Goal: Transaction & Acquisition: Book appointment/travel/reservation

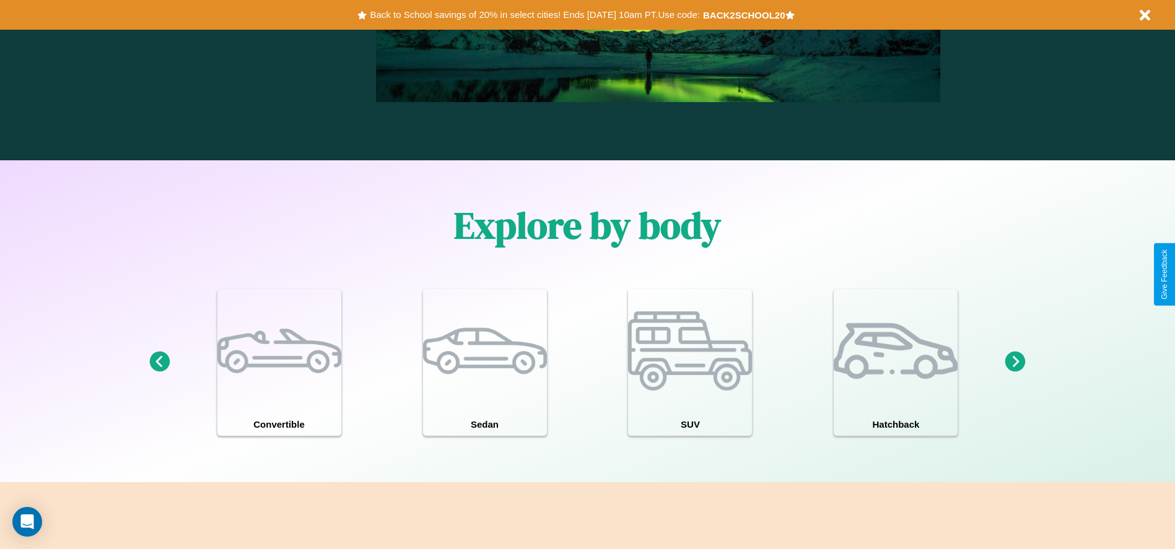
scroll to position [1777, 0]
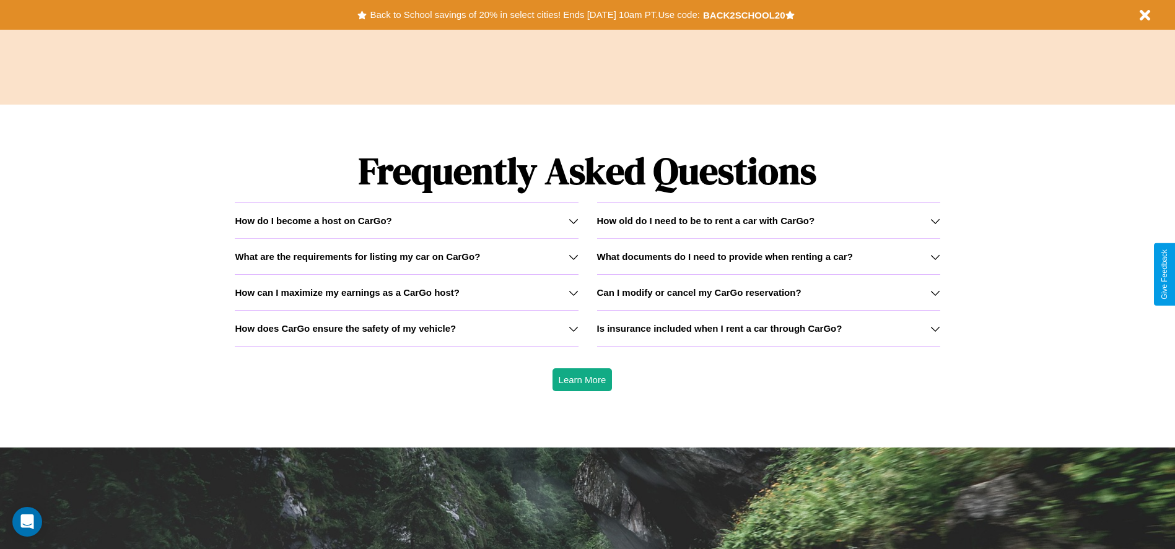
click at [573, 221] on icon at bounding box center [574, 221] width 10 height 10
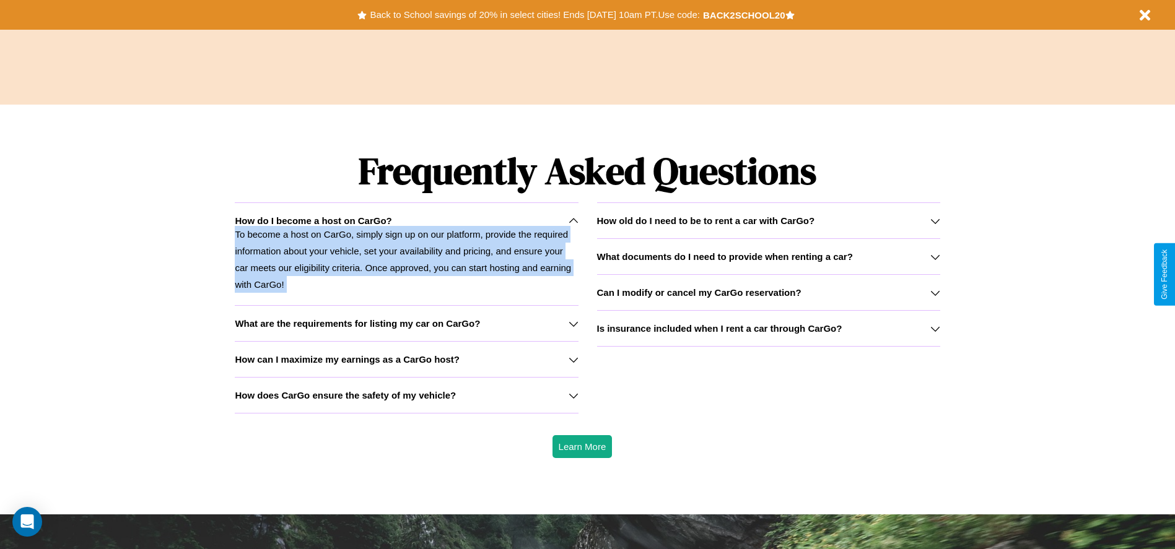
click at [573, 221] on icon at bounding box center [574, 221] width 10 height 10
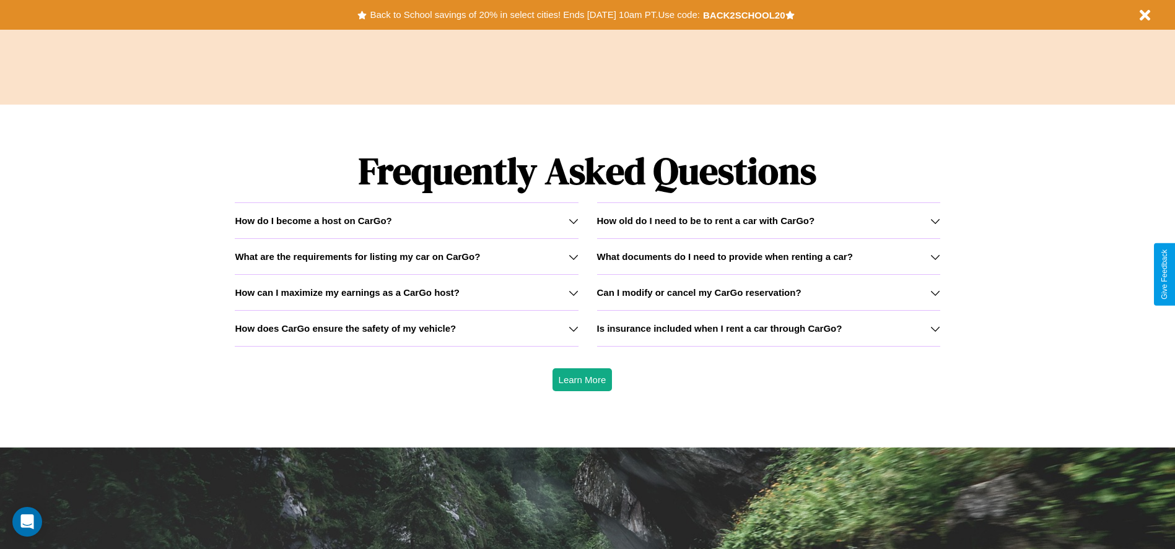
click at [406, 328] on h3 "How does CarGo ensure the safety of my vehicle?" at bounding box center [345, 328] width 221 height 11
click at [768, 256] on h3 "What documents do I need to provide when renting a car?" at bounding box center [725, 256] width 256 height 11
click at [573, 256] on icon at bounding box center [574, 257] width 10 height 10
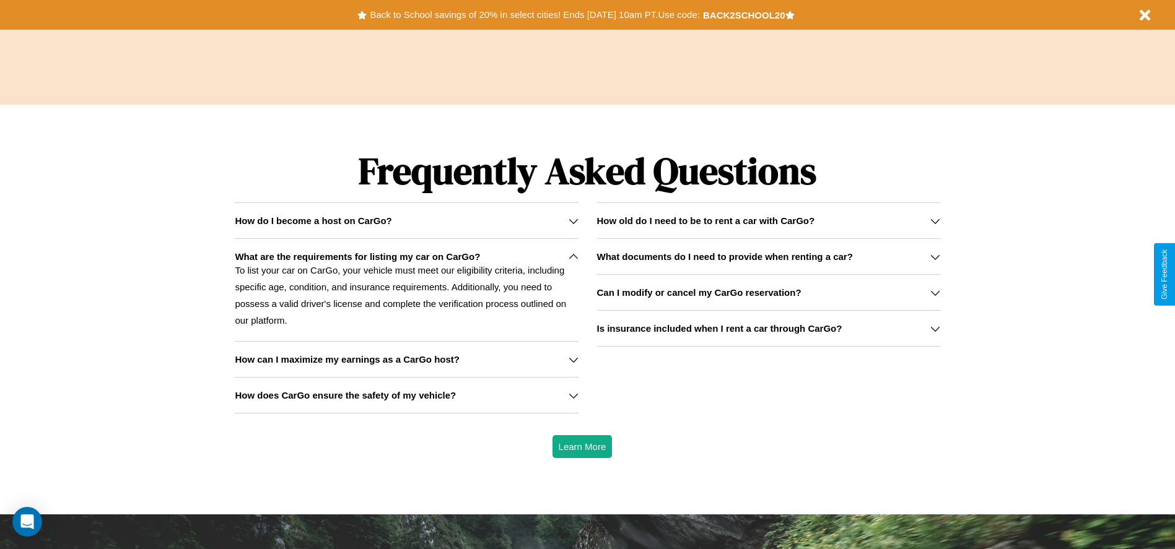
click at [406, 221] on div "How do I become a host on CarGo?" at bounding box center [406, 221] width 343 height 11
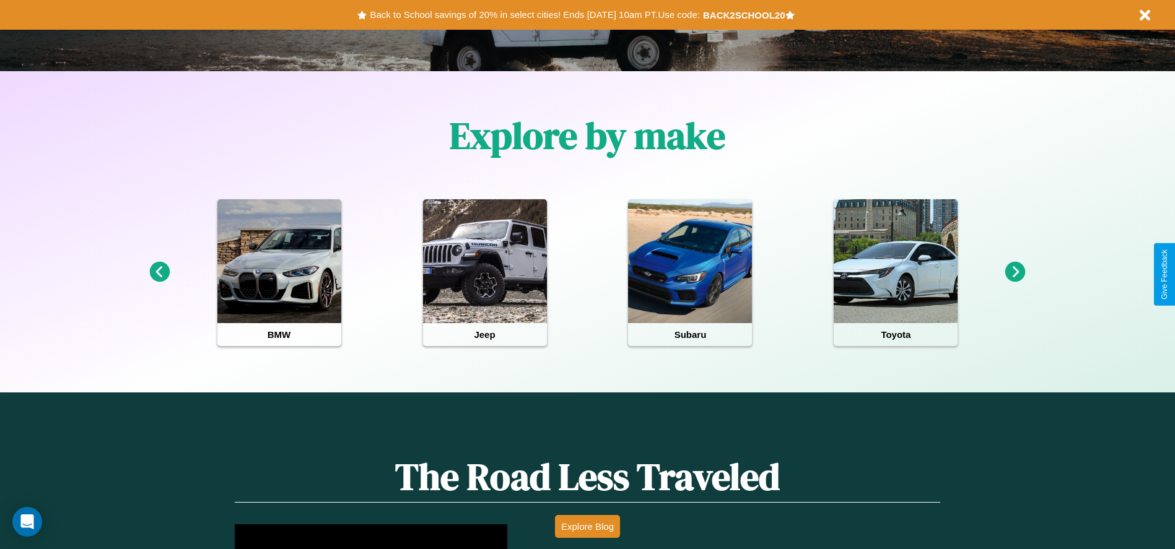
scroll to position [257, 0]
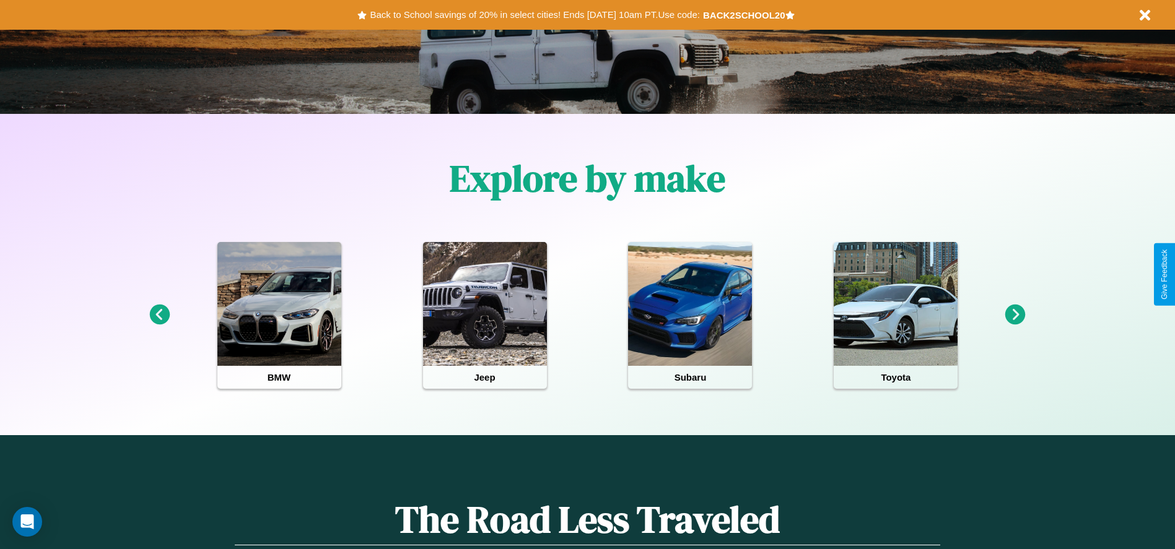
click at [1015, 315] on icon at bounding box center [1015, 315] width 20 height 20
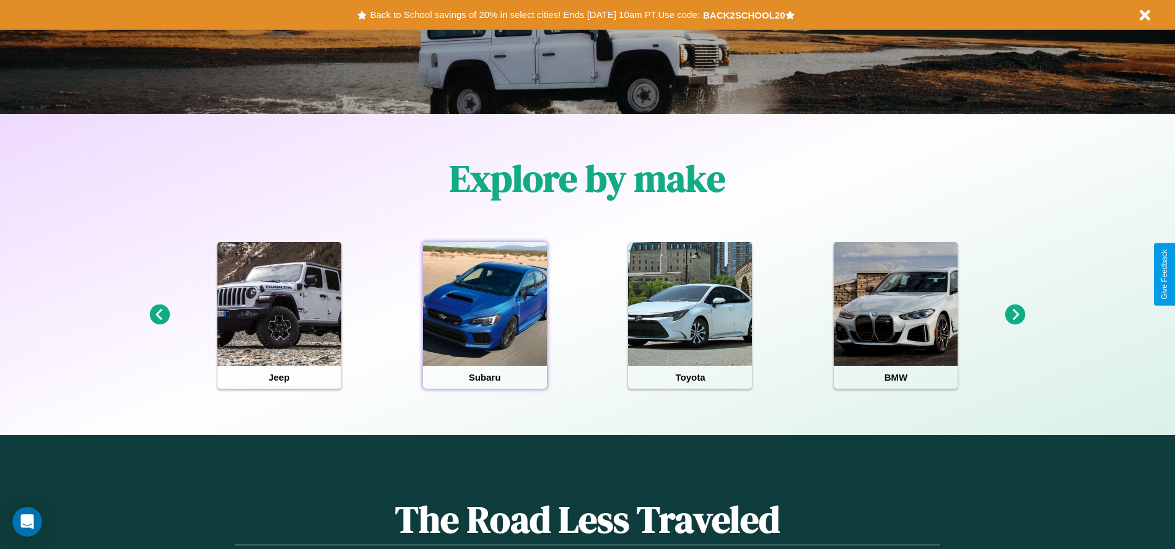
click at [484, 315] on div at bounding box center [485, 304] width 124 height 124
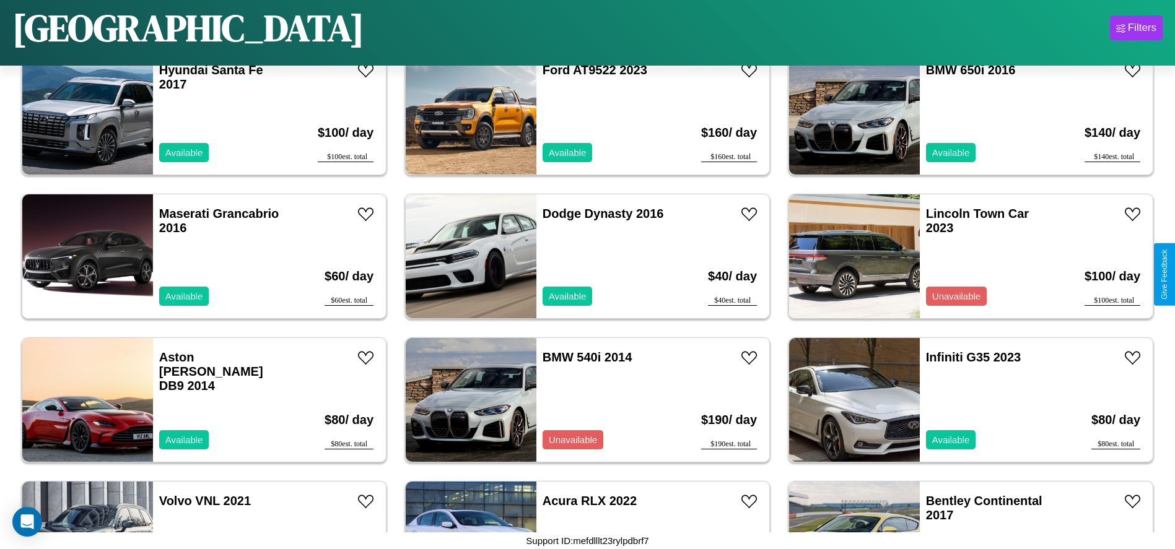
scroll to position [4162, 0]
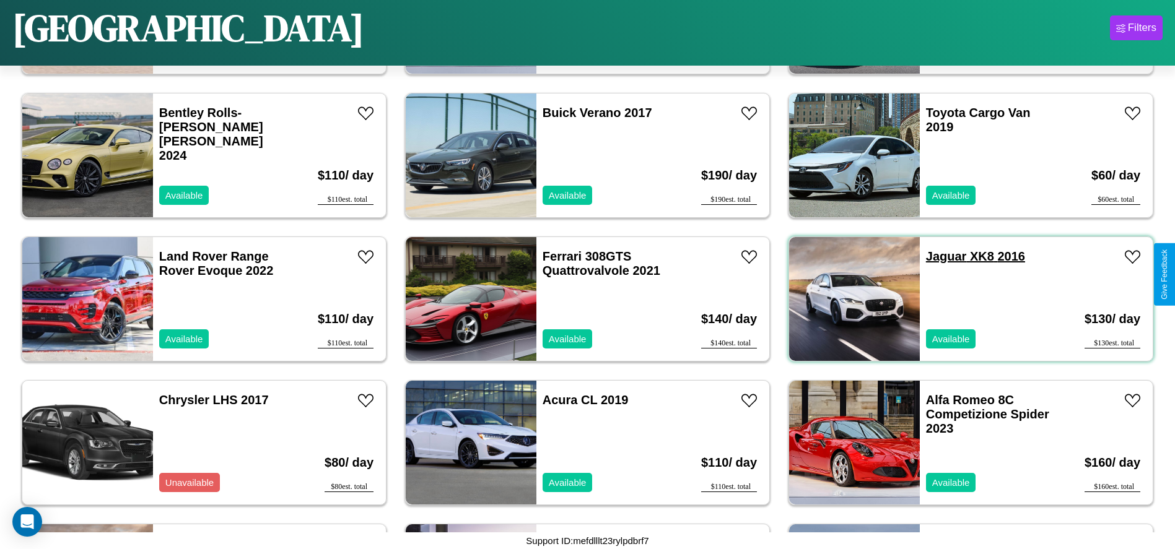
click at [938, 256] on link "Jaguar XK8 2016" at bounding box center [975, 257] width 99 height 14
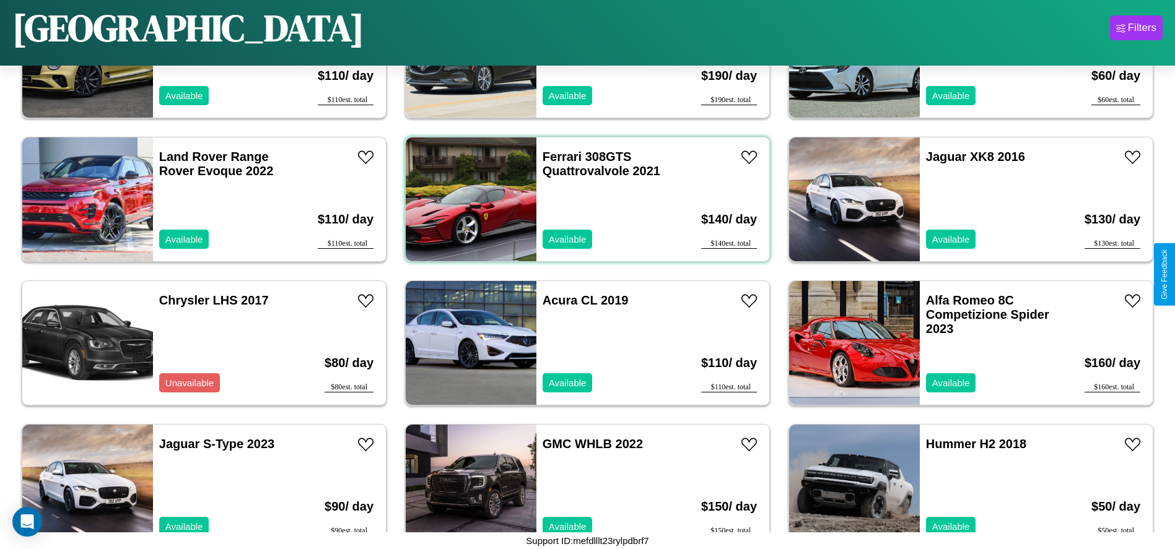
scroll to position [6599, 0]
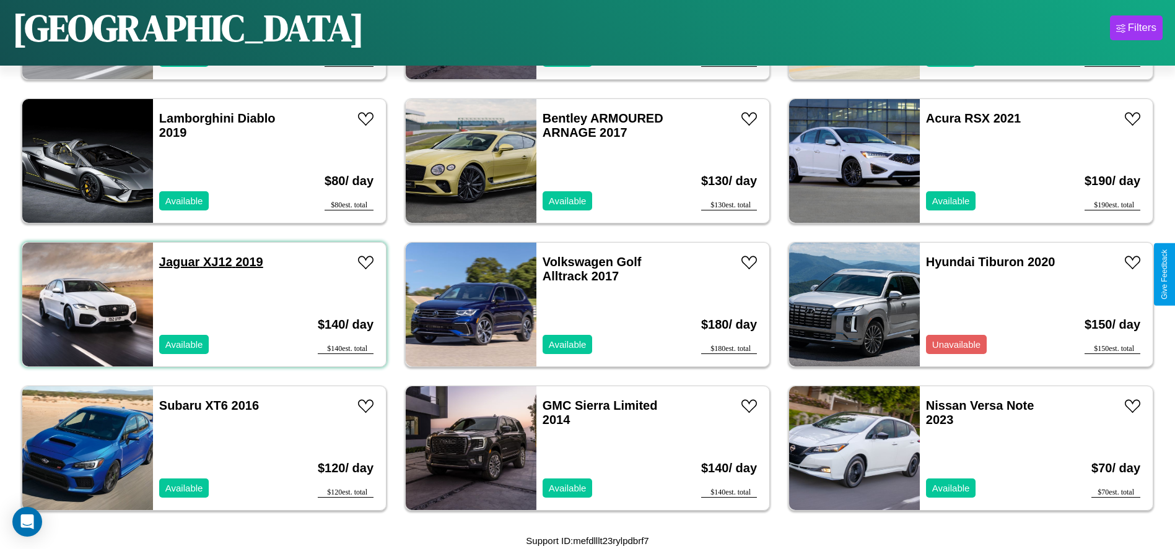
click at [178, 262] on link "Jaguar XJ12 2019" at bounding box center [211, 262] width 104 height 14
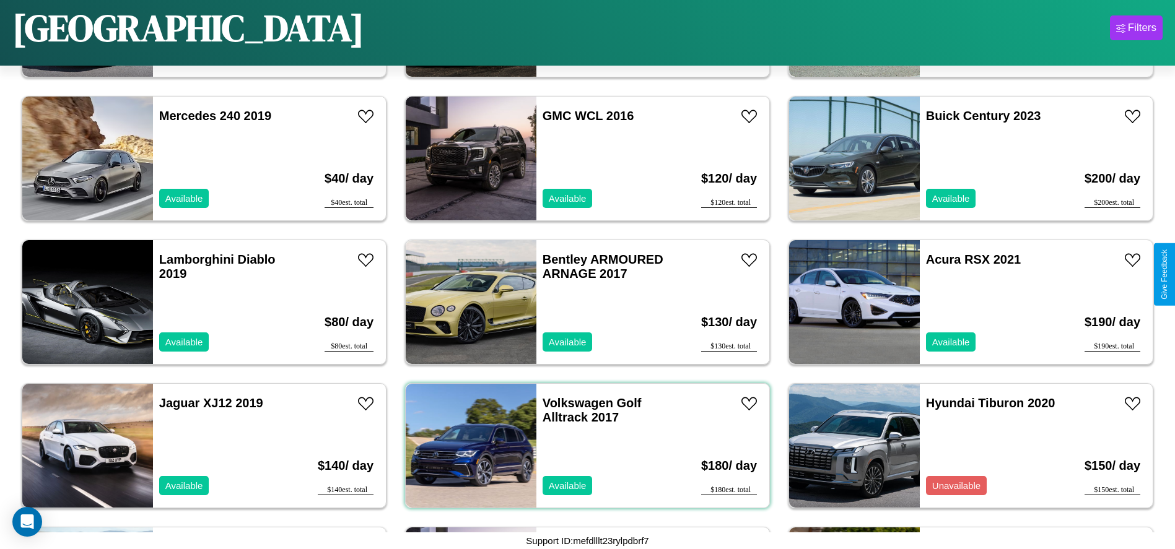
scroll to position [1575, 0]
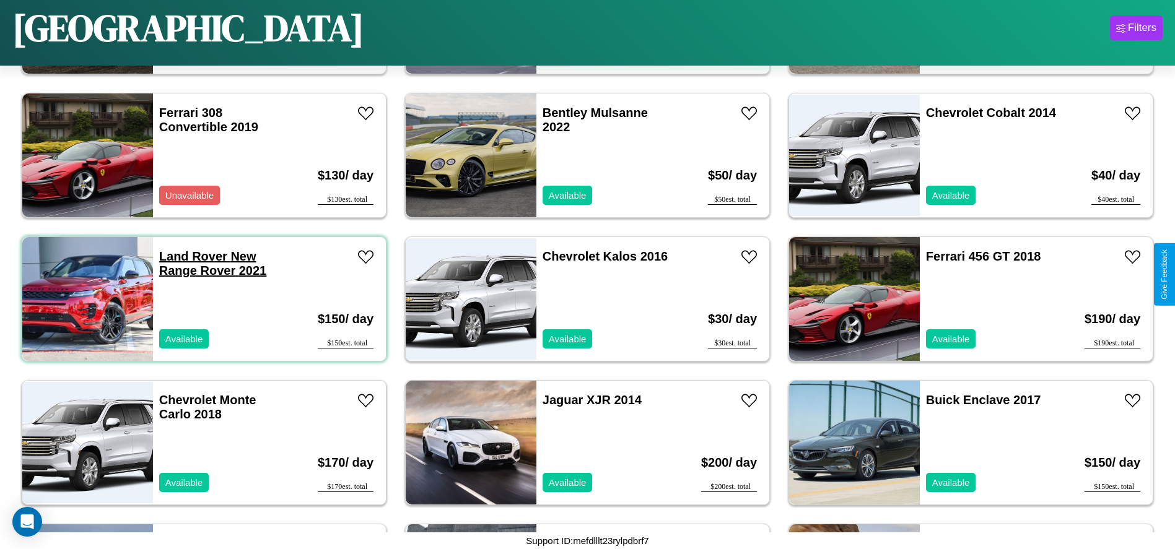
click at [191, 256] on link "Land Rover New Range Rover 2021" at bounding box center [212, 264] width 107 height 28
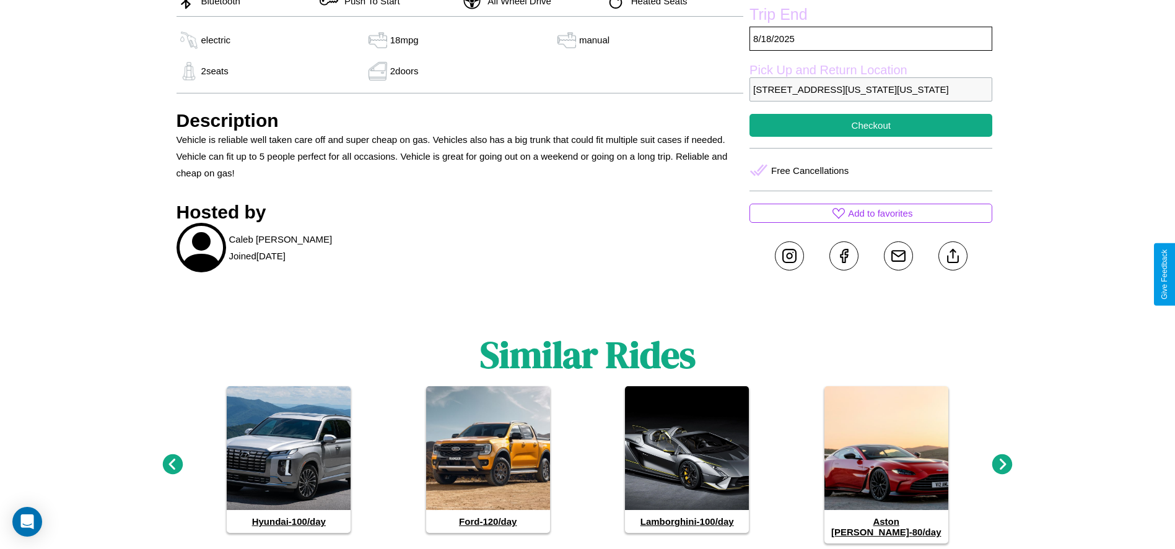
scroll to position [512, 0]
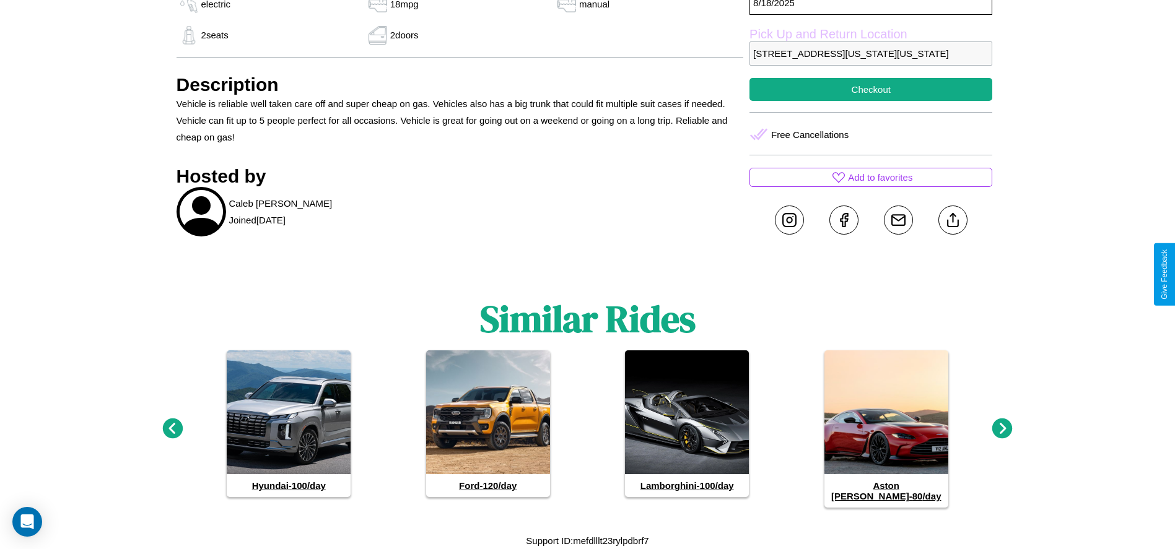
click at [1002, 434] on icon at bounding box center [1002, 429] width 20 height 20
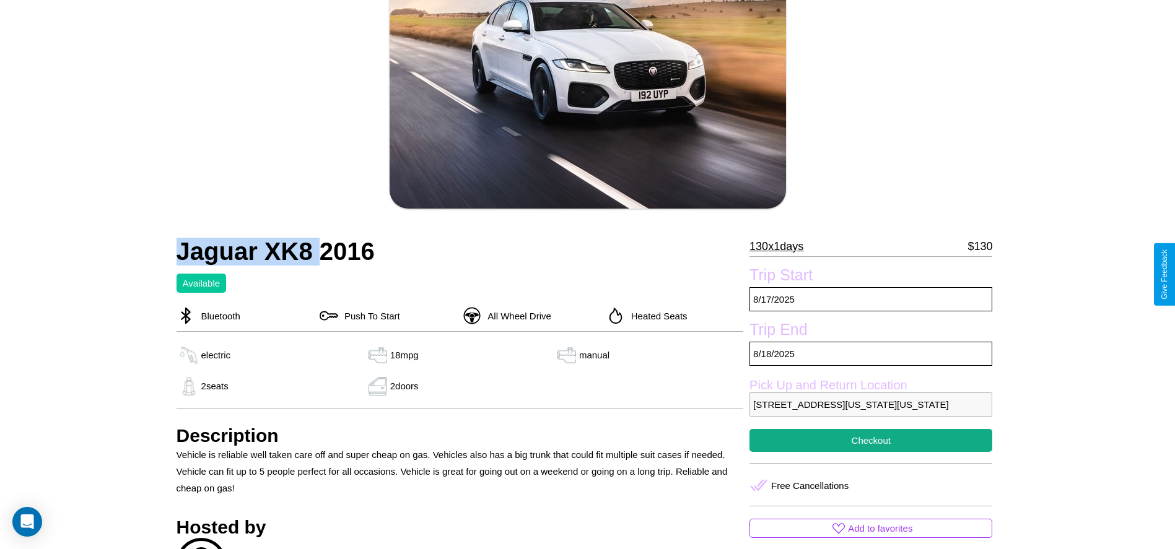
scroll to position [426, 0]
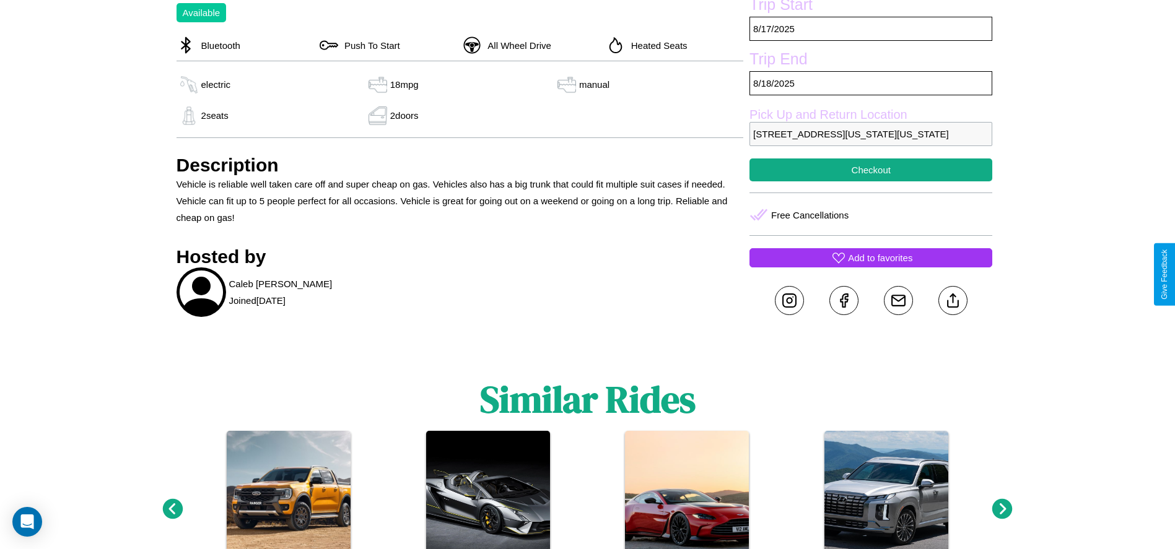
click at [871, 266] on p "Add to favorites" at bounding box center [880, 258] width 64 height 17
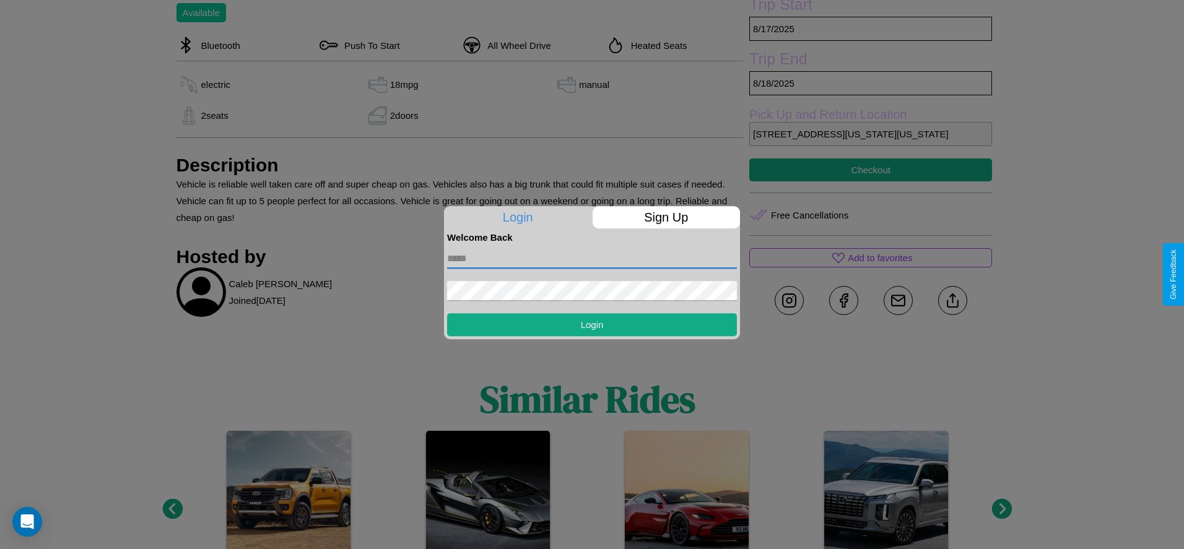
click at [592, 258] on input "text" at bounding box center [592, 259] width 290 height 20
type input "**********"
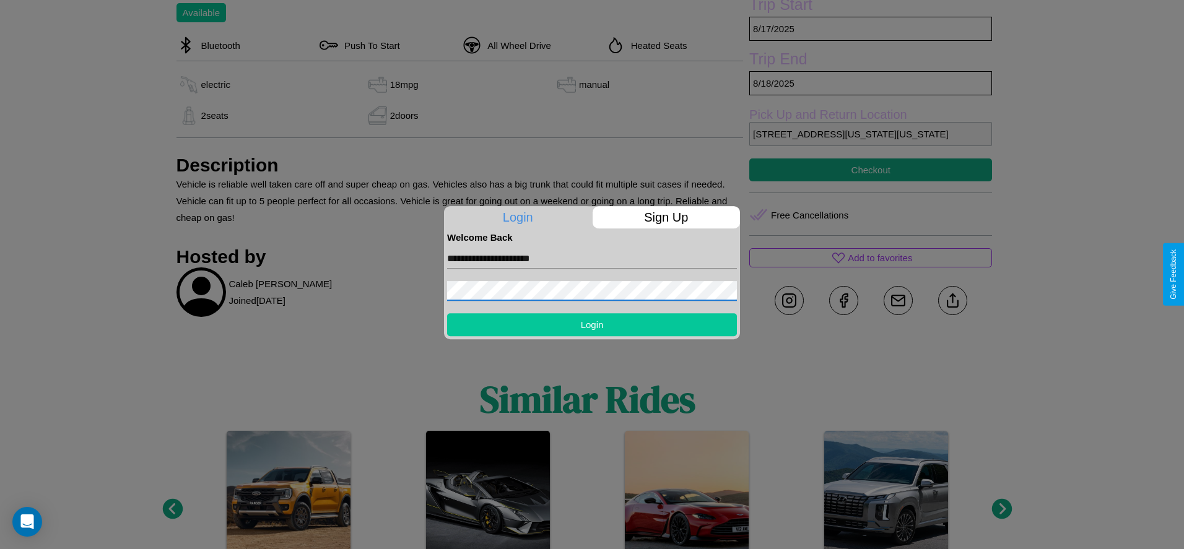
click at [592, 325] on button "Login" at bounding box center [592, 324] width 290 height 23
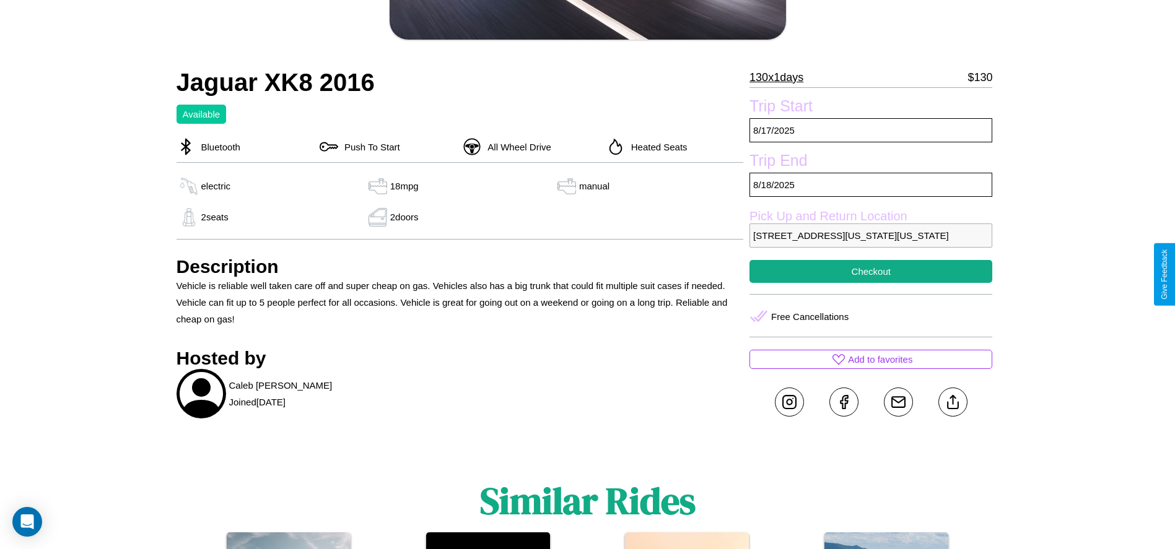
scroll to position [338, 0]
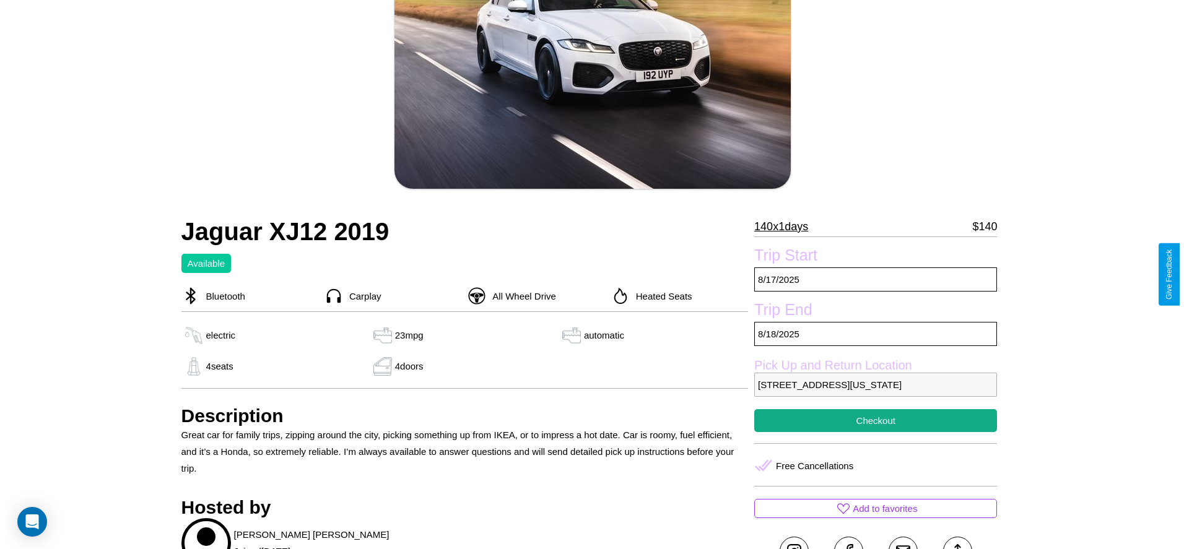
scroll to position [180, 0]
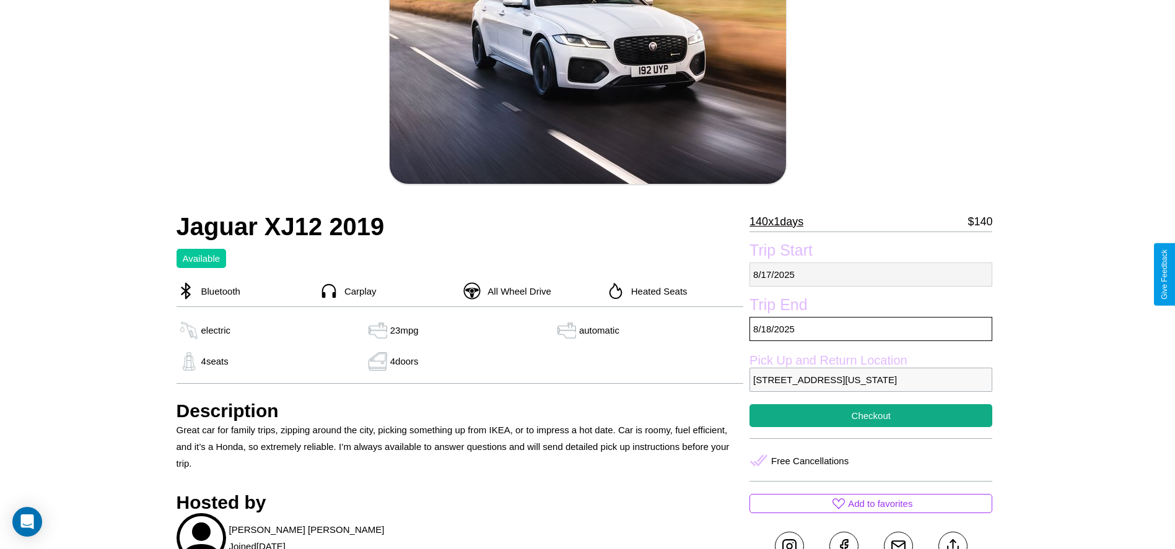
click at [871, 274] on p "[DATE]" at bounding box center [871, 275] width 243 height 24
select select "*"
select select "****"
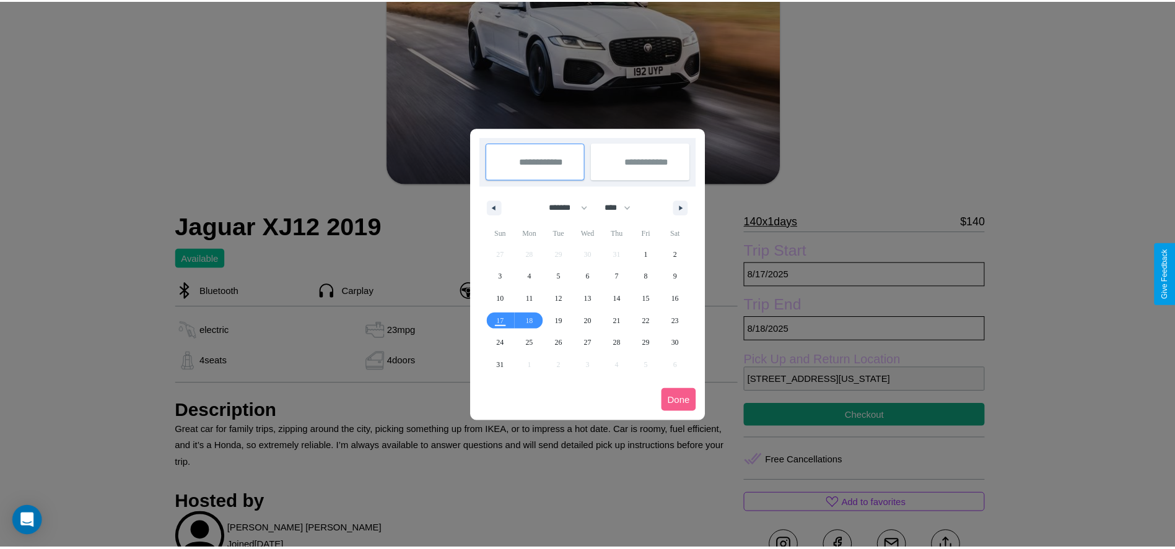
scroll to position [0, 0]
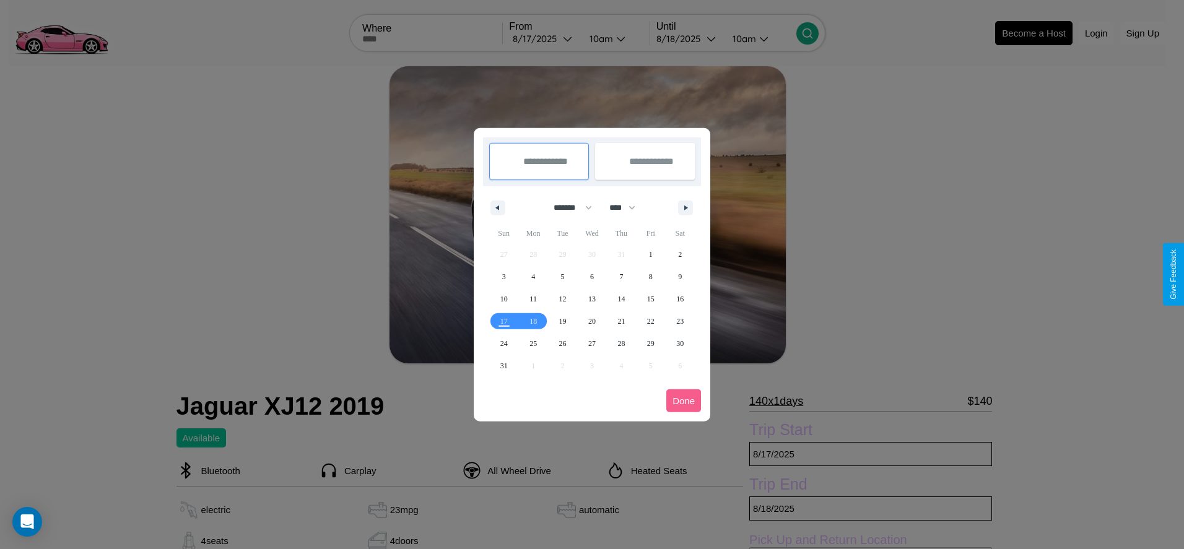
click at [544, 38] on div at bounding box center [592, 274] width 1184 height 549
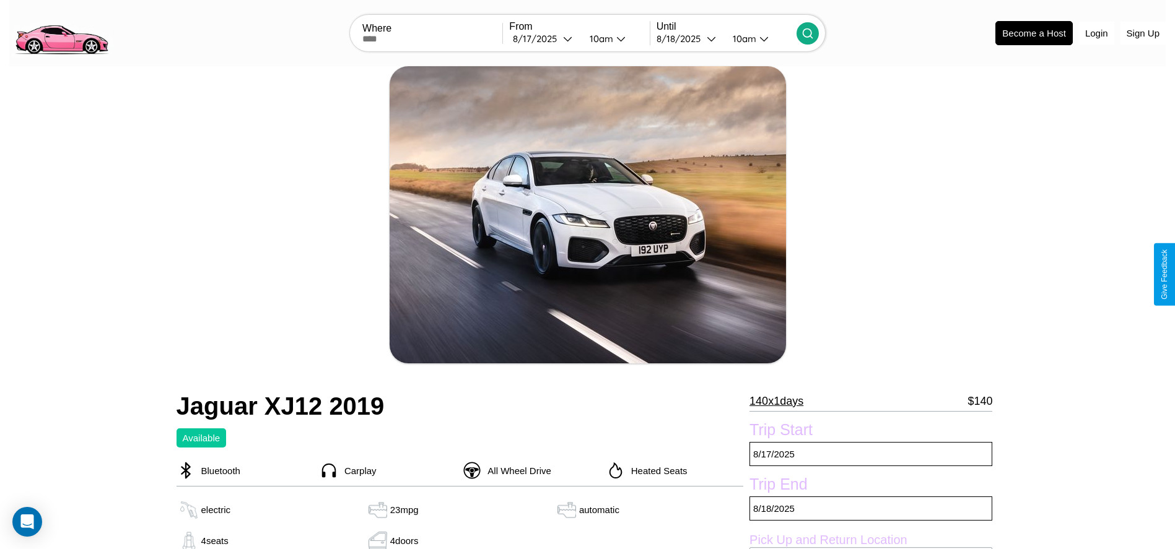
scroll to position [321, 0]
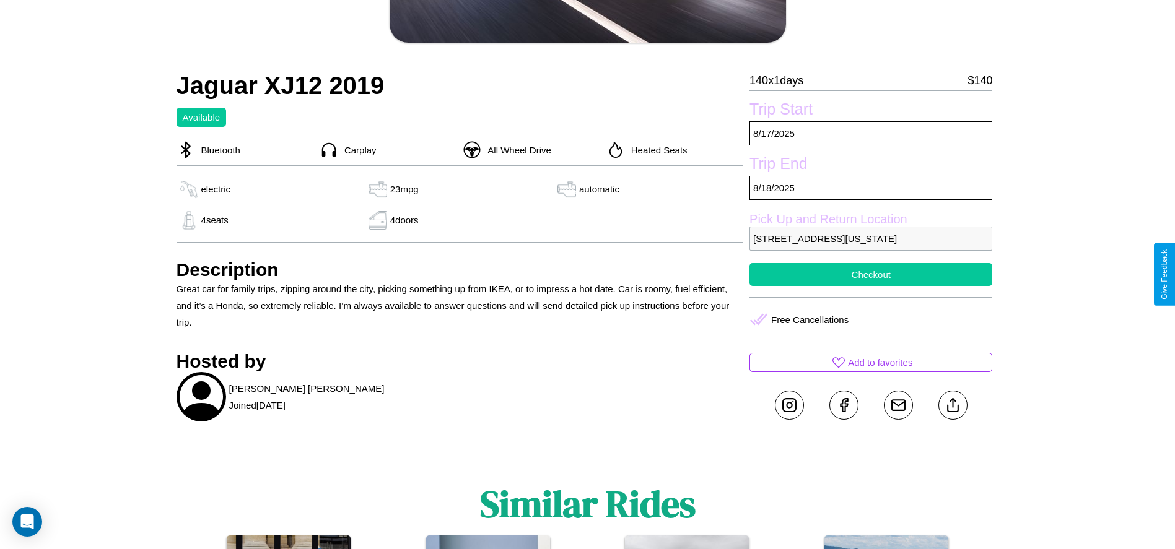
click at [871, 274] on button "Checkout" at bounding box center [871, 274] width 243 height 23
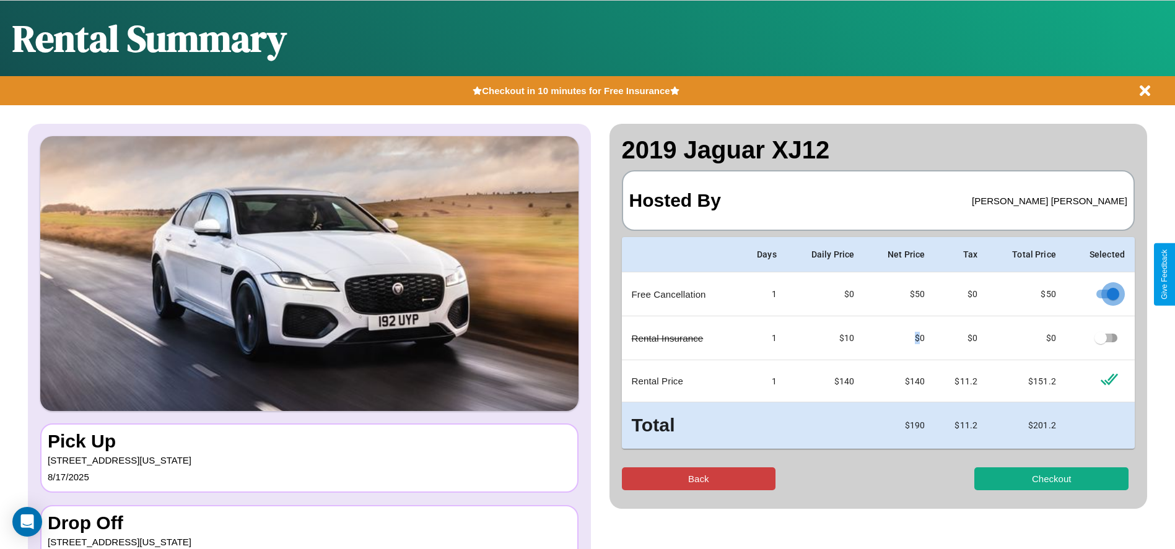
click at [698, 479] on button "Back" at bounding box center [699, 479] width 154 height 23
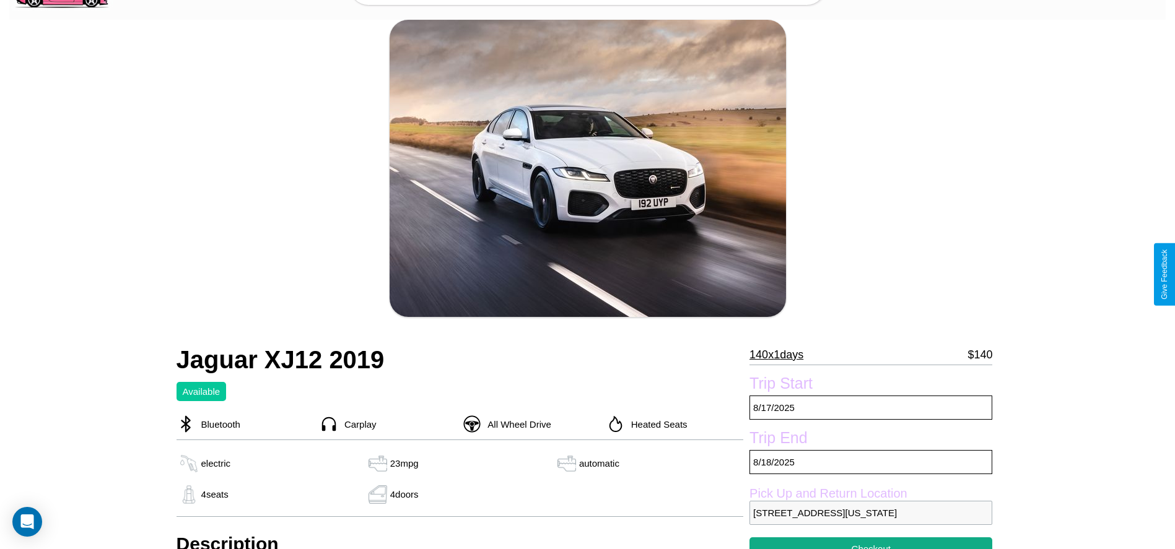
scroll to position [285, 0]
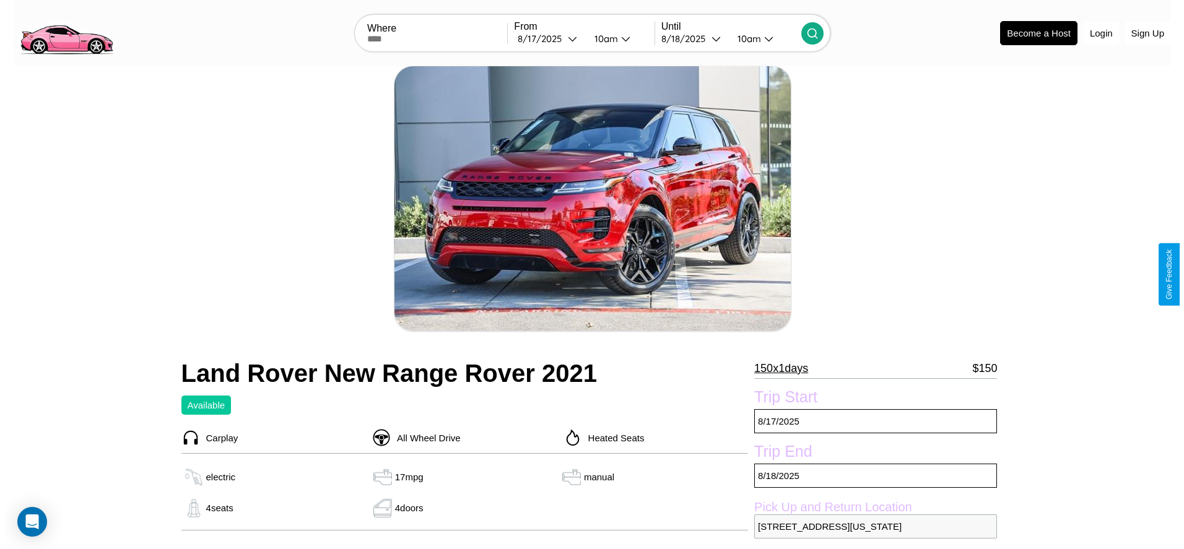
scroll to position [147, 0]
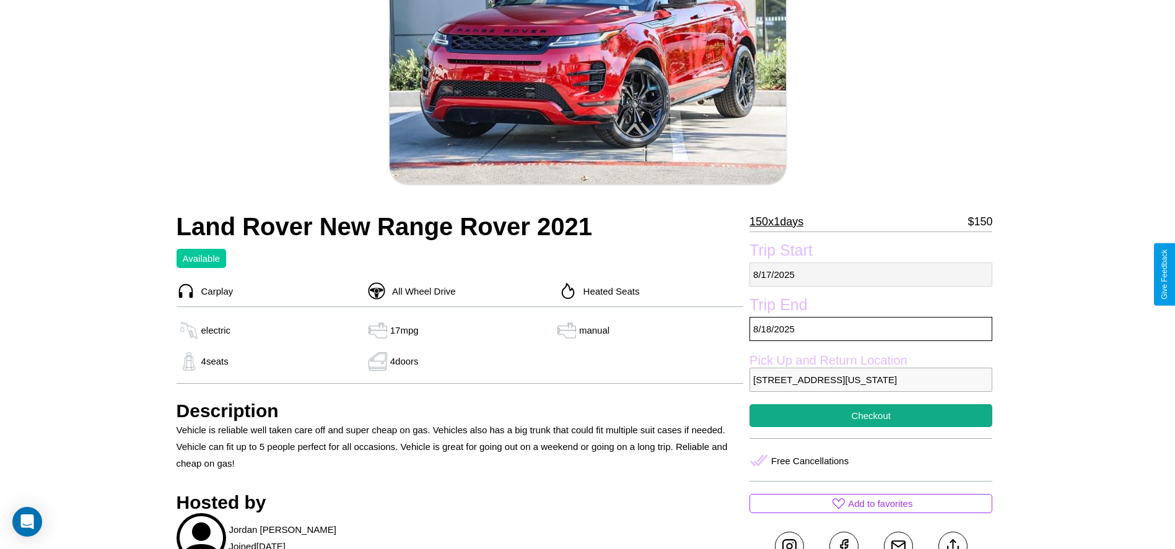
click at [871, 274] on p "[DATE]" at bounding box center [871, 275] width 243 height 24
select select "*"
select select "****"
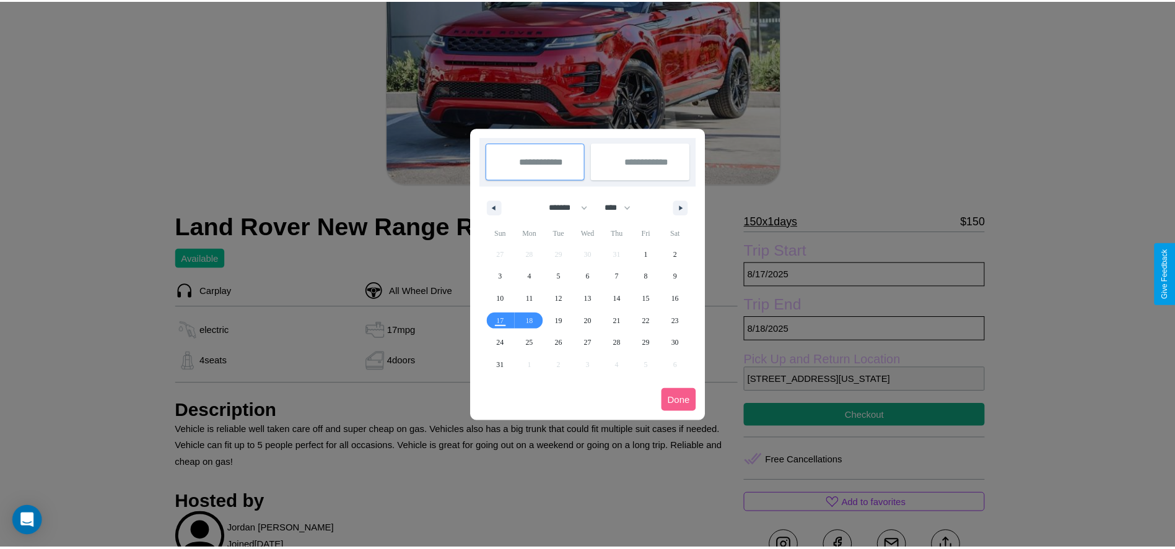
scroll to position [0, 0]
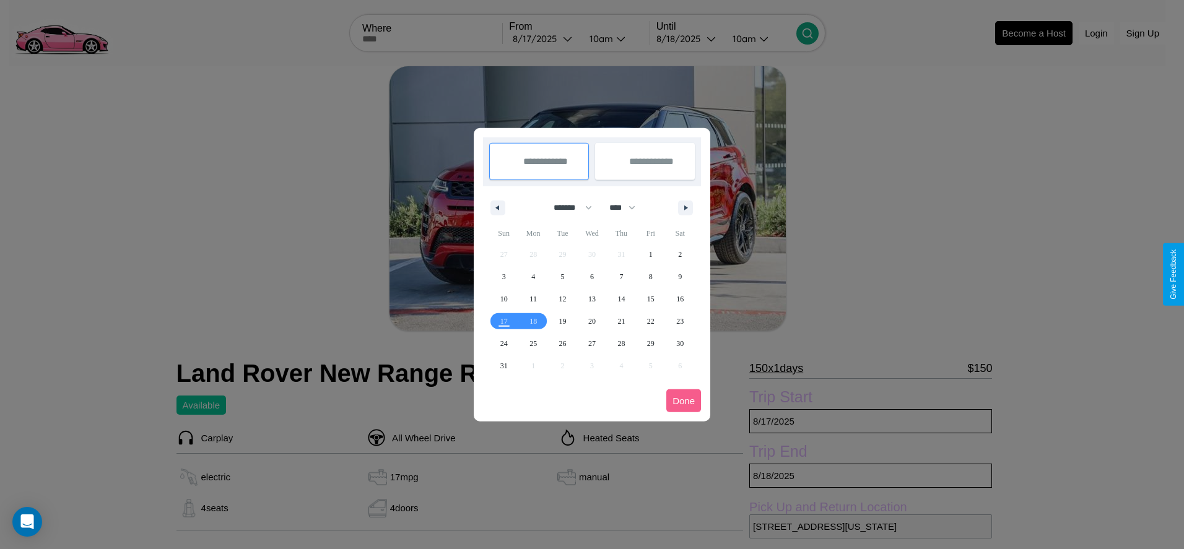
click at [544, 38] on div at bounding box center [592, 274] width 1184 height 549
